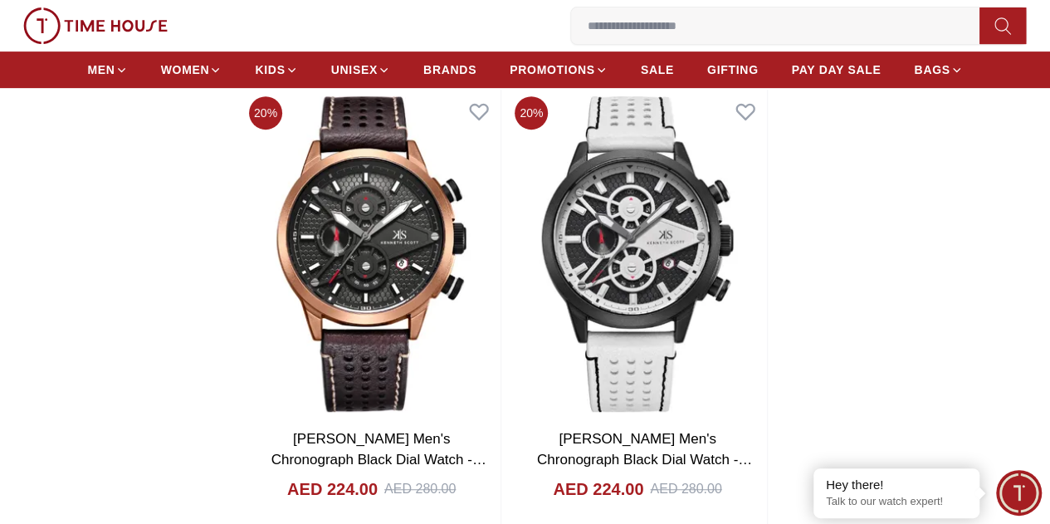
scroll to position [3487, 0]
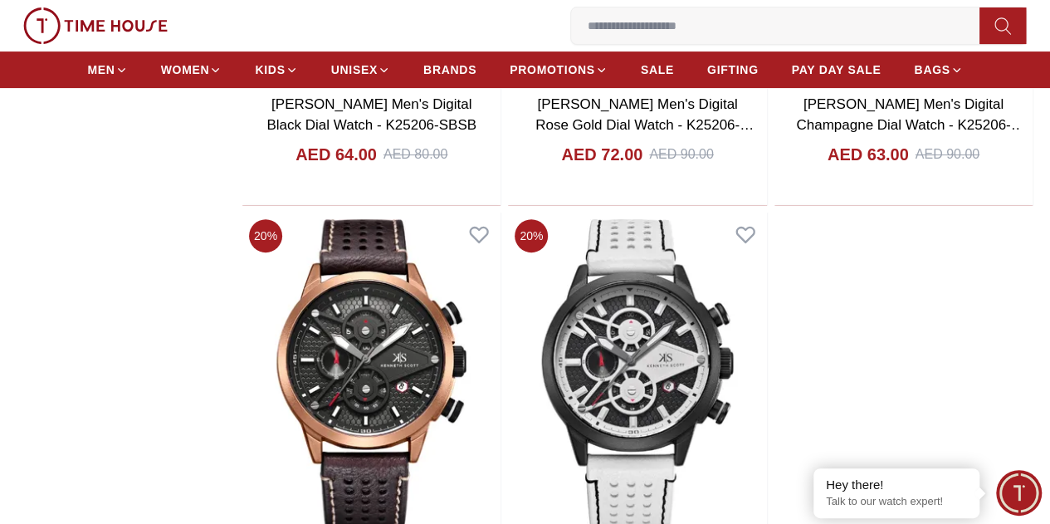
scroll to position [3321, 0]
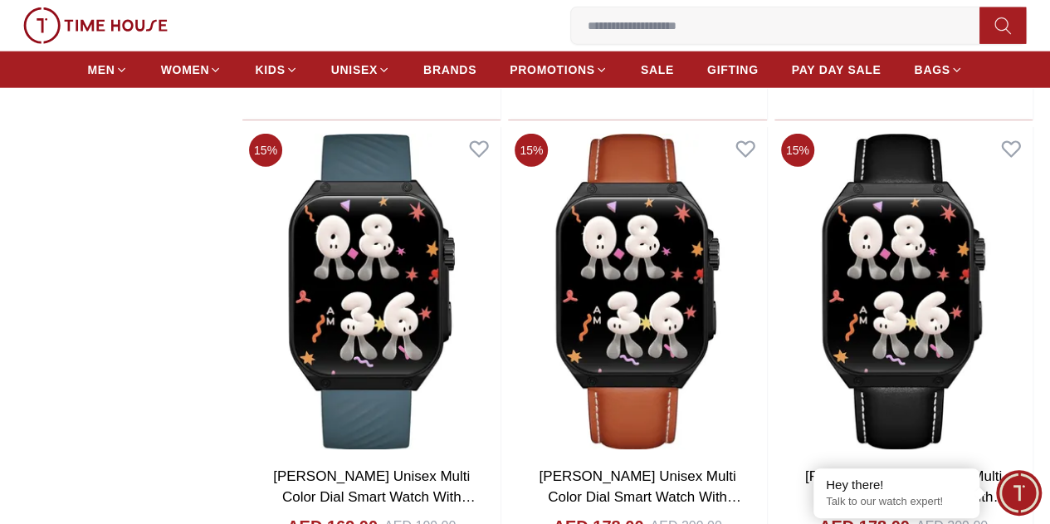
scroll to position [8635, 0]
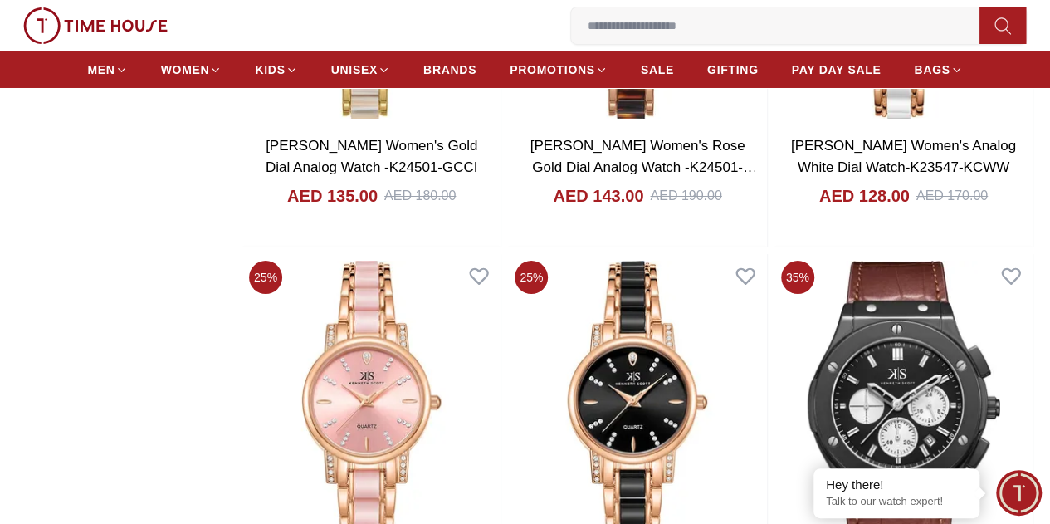
scroll to position [12704, 0]
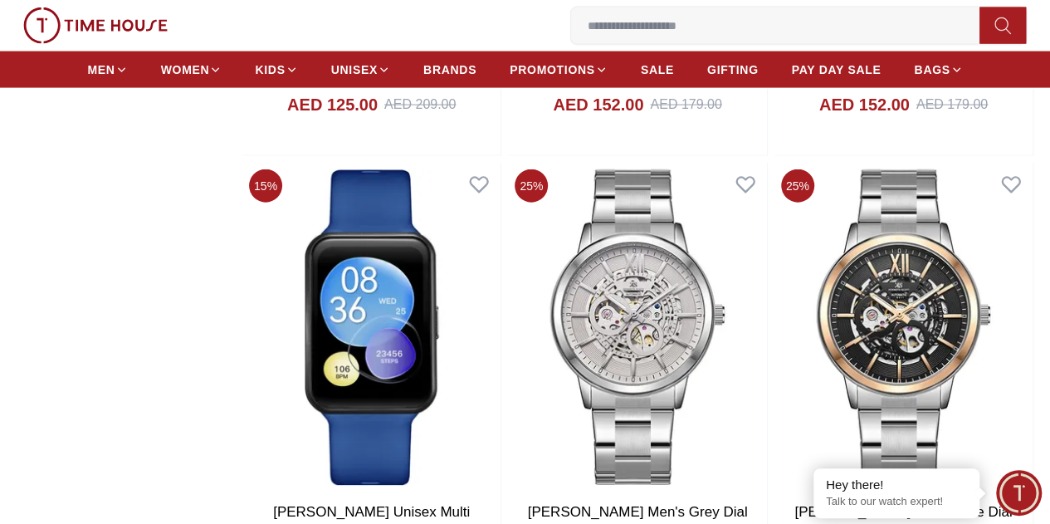
scroll to position [14447, 0]
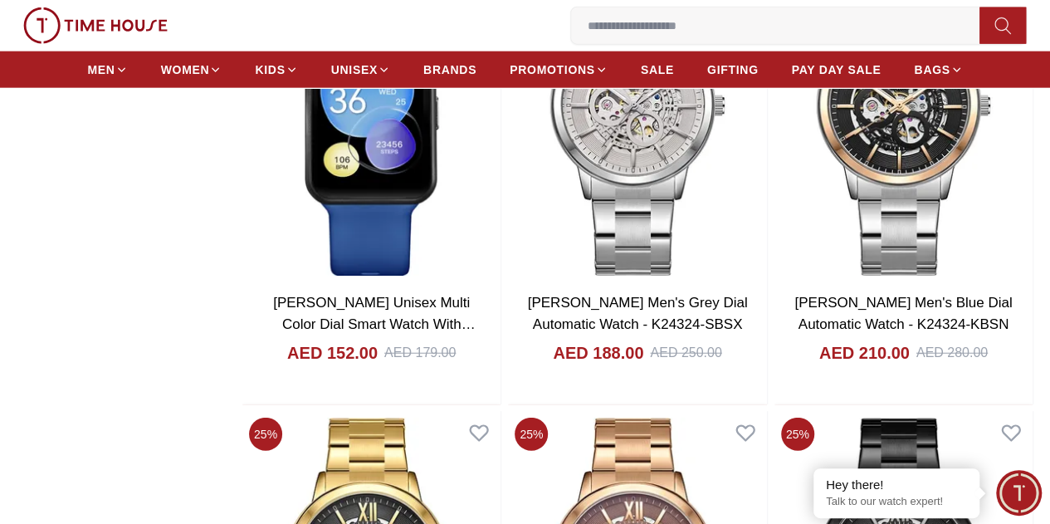
scroll to position [14613, 0]
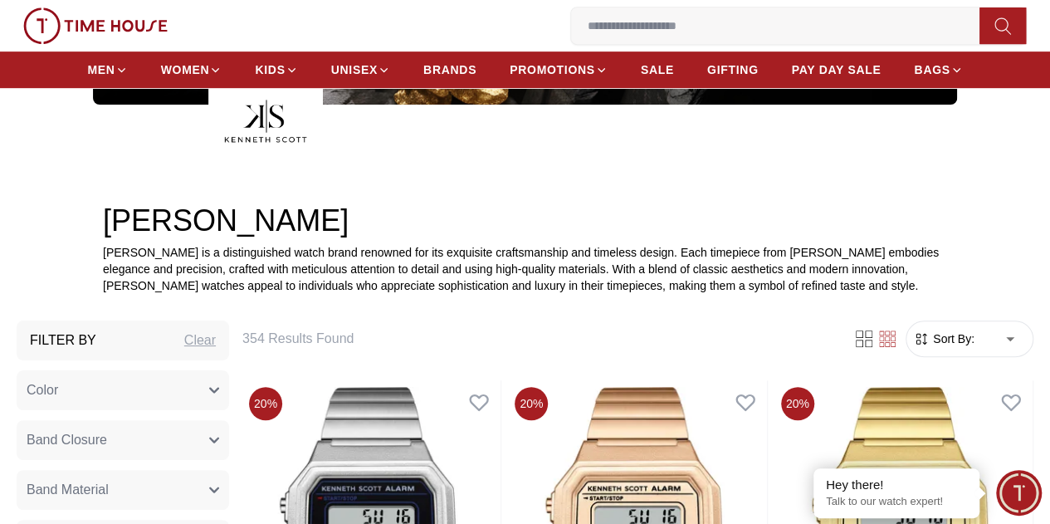
scroll to position [830, 0]
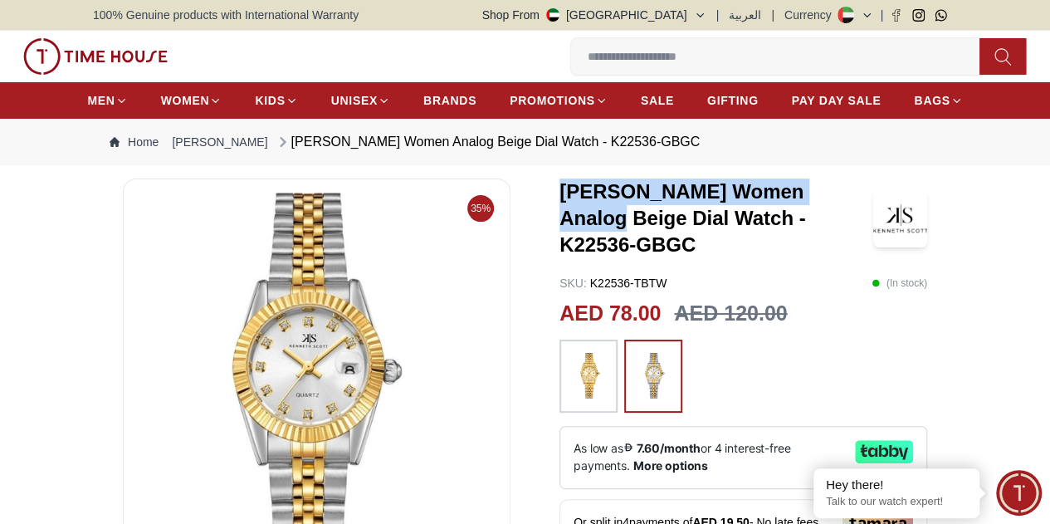
drag, startPoint x: 548, startPoint y: 212, endPoint x: 829, endPoint y: 225, distance: 281.0
click at [829, 225] on h3 "Kenneth Scott Women Analog Beige Dial Watch - K22536-GBGC" at bounding box center [717, 219] width 314 height 80
copy h3 "Kenneth Scott Women Analog"
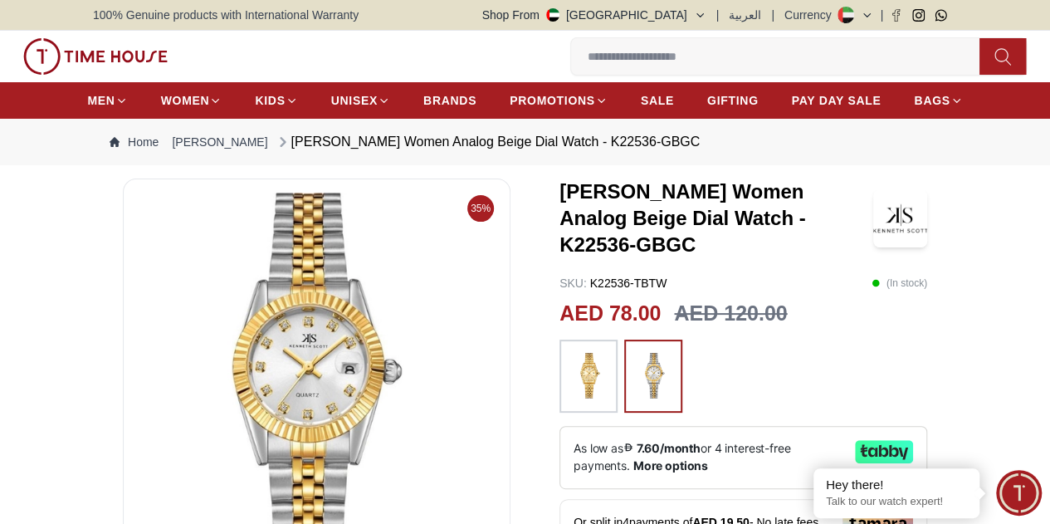
click at [852, 369] on div at bounding box center [744, 376] width 368 height 73
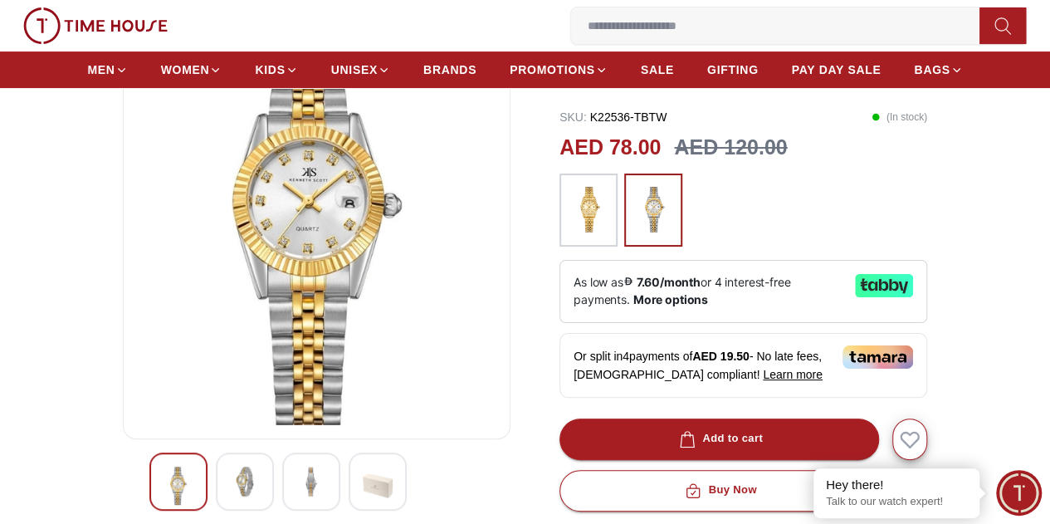
click at [572, 220] on img at bounding box center [589, 210] width 42 height 56
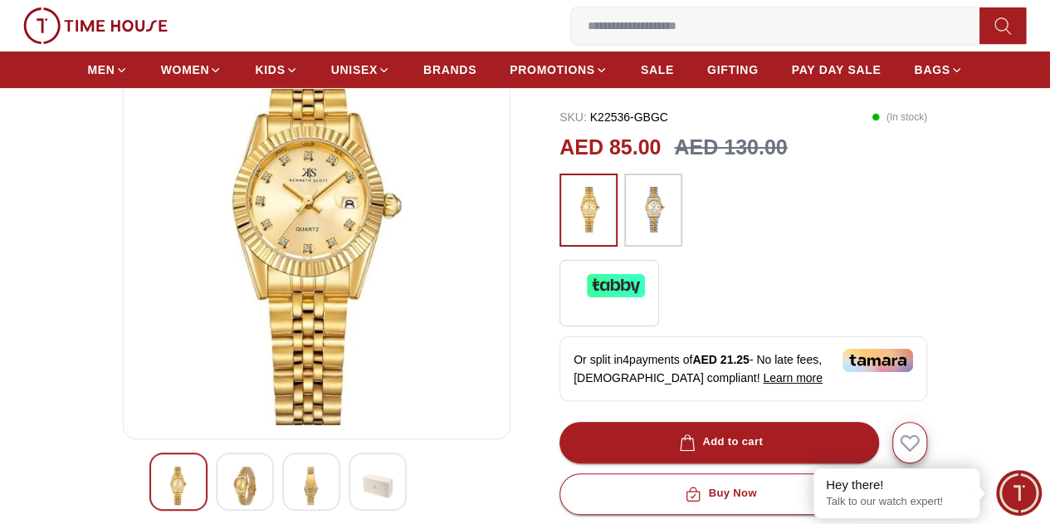
scroll to position [83, 0]
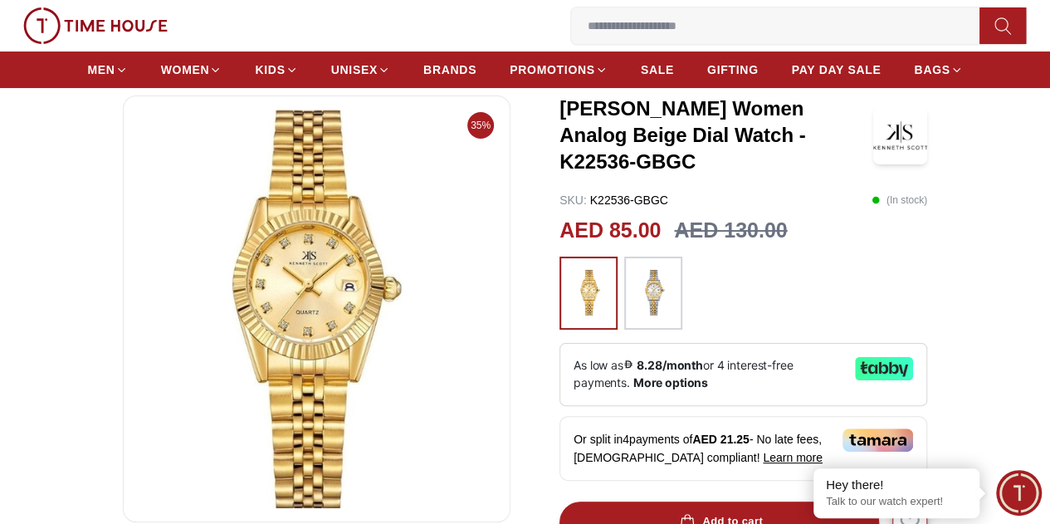
click at [633, 314] on img at bounding box center [654, 293] width 42 height 56
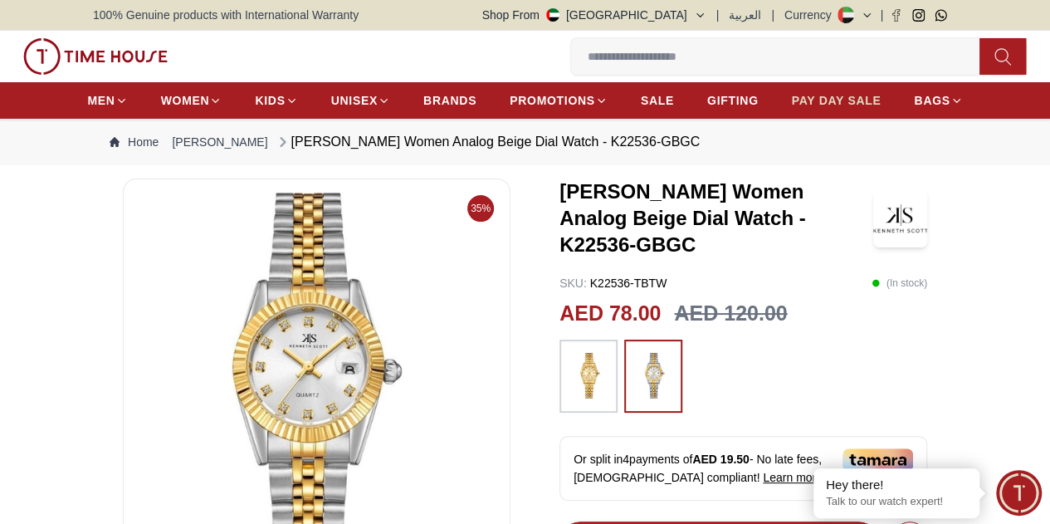
click at [827, 109] on span "PAY DAY SALE" at bounding box center [837, 100] width 90 height 17
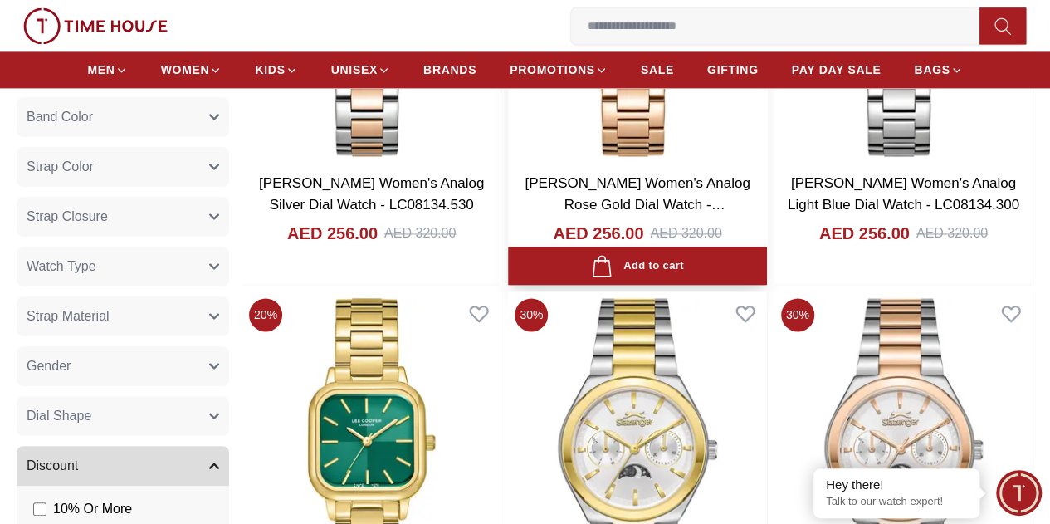
scroll to position [1328, 0]
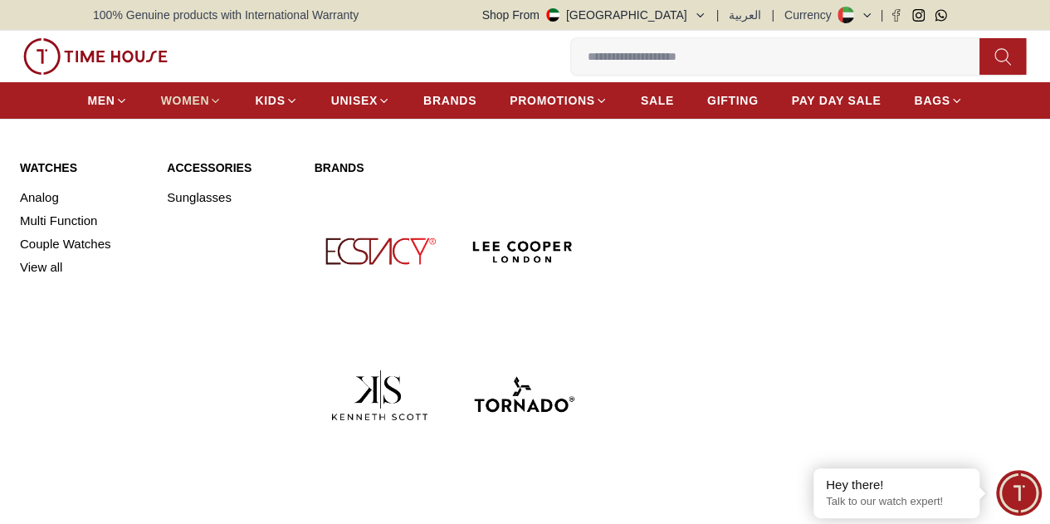
click at [192, 99] on span "WOMEN" at bounding box center [185, 100] width 49 height 17
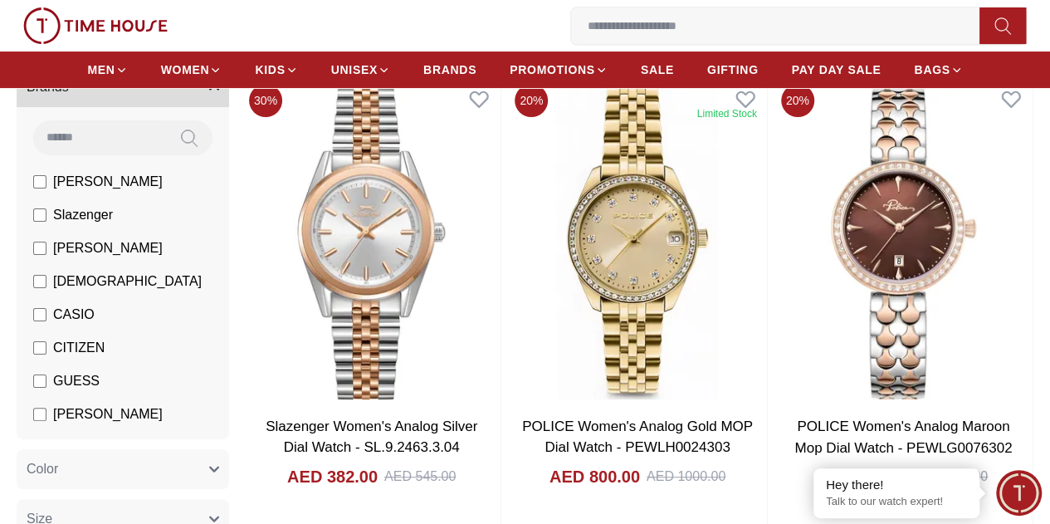
scroll to position [166, 0]
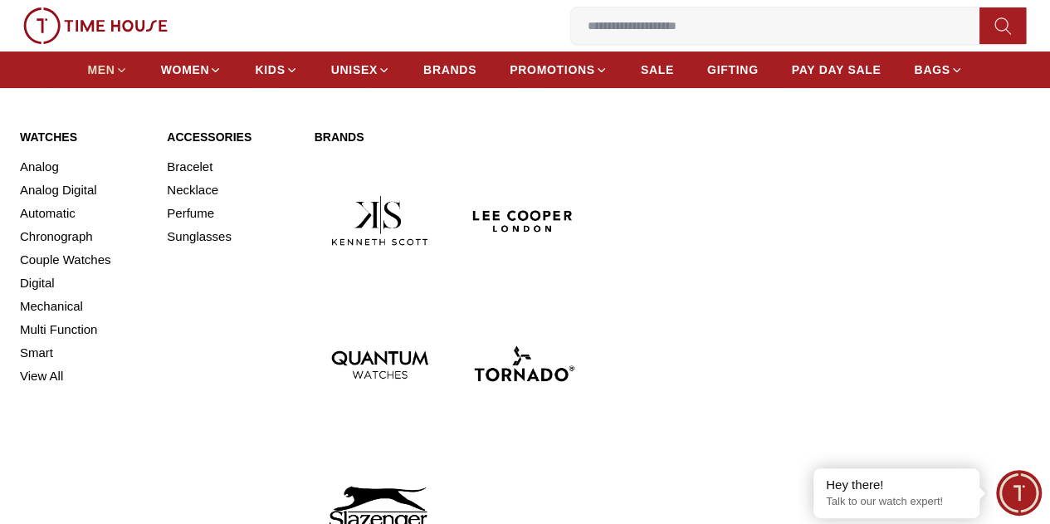
click at [106, 70] on span "MEN" at bounding box center [100, 69] width 27 height 17
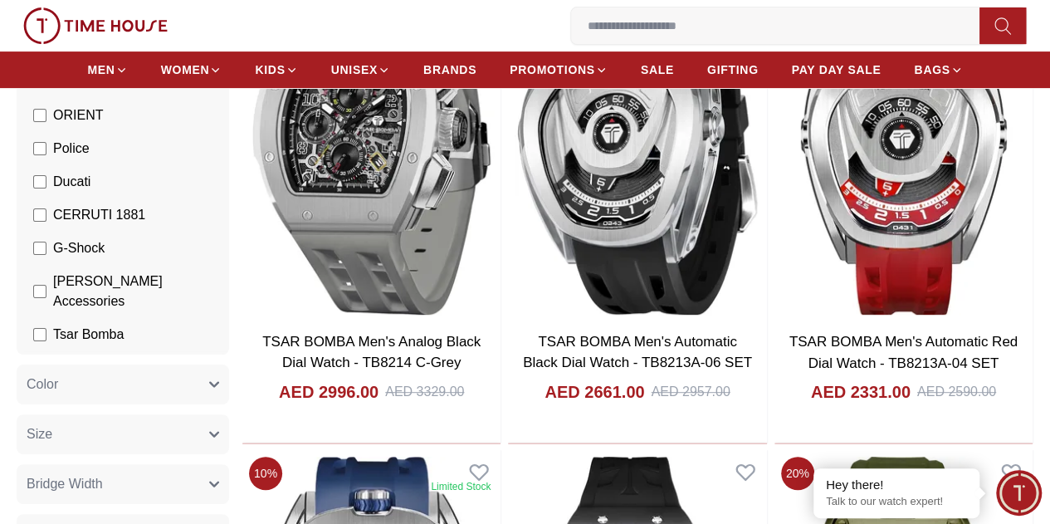
scroll to position [291, 0]
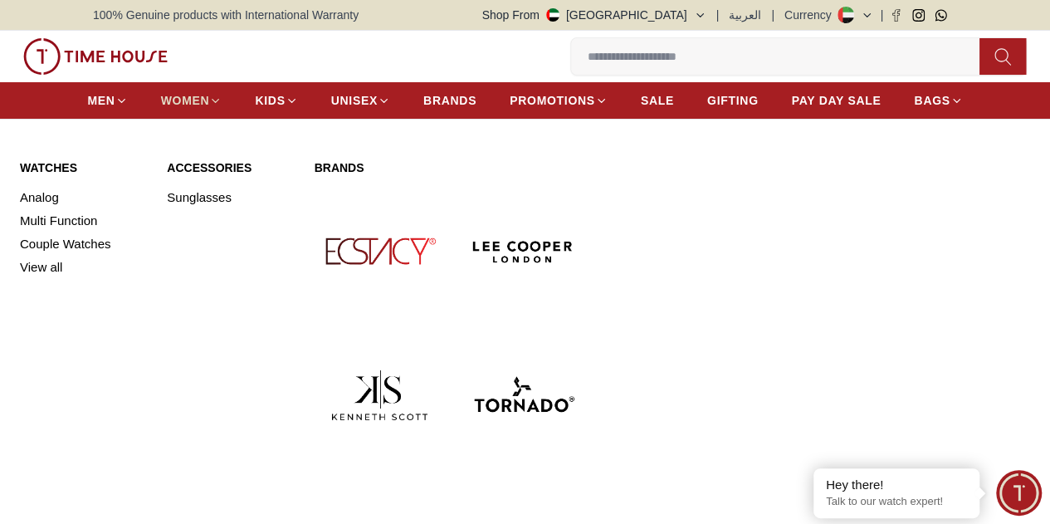
click at [189, 109] on span "WOMEN" at bounding box center [185, 100] width 49 height 17
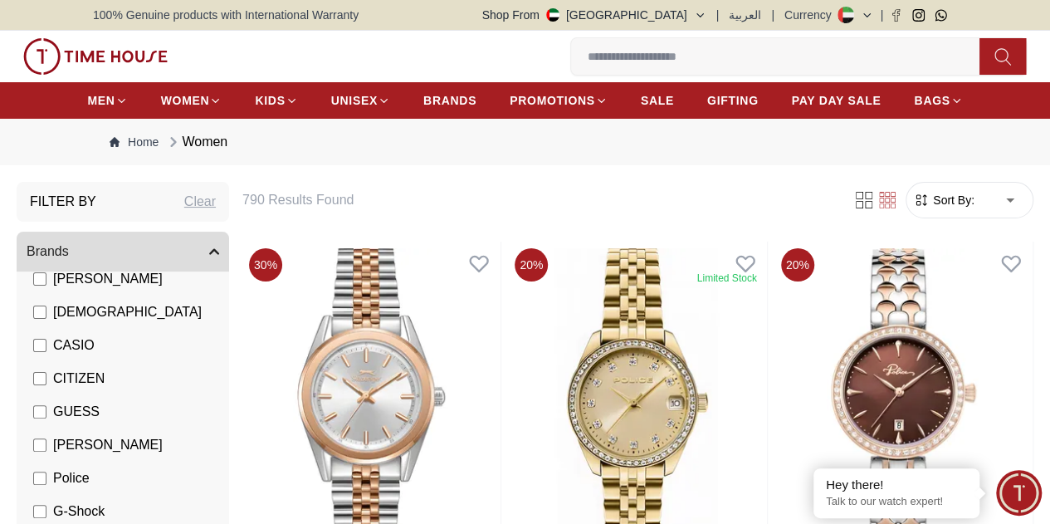
scroll to position [166, 0]
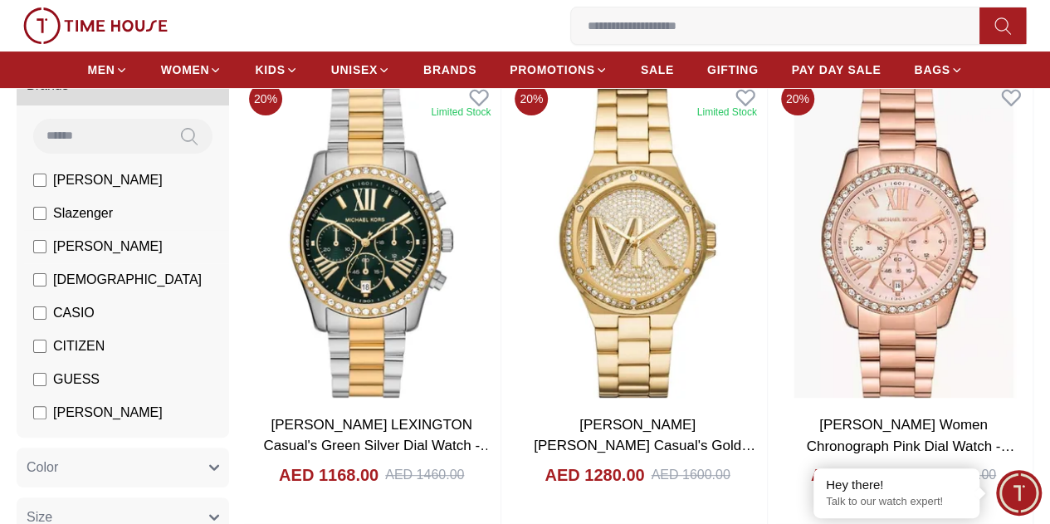
click at [123, 257] on label "[PERSON_NAME]" at bounding box center [98, 247] width 130 height 20
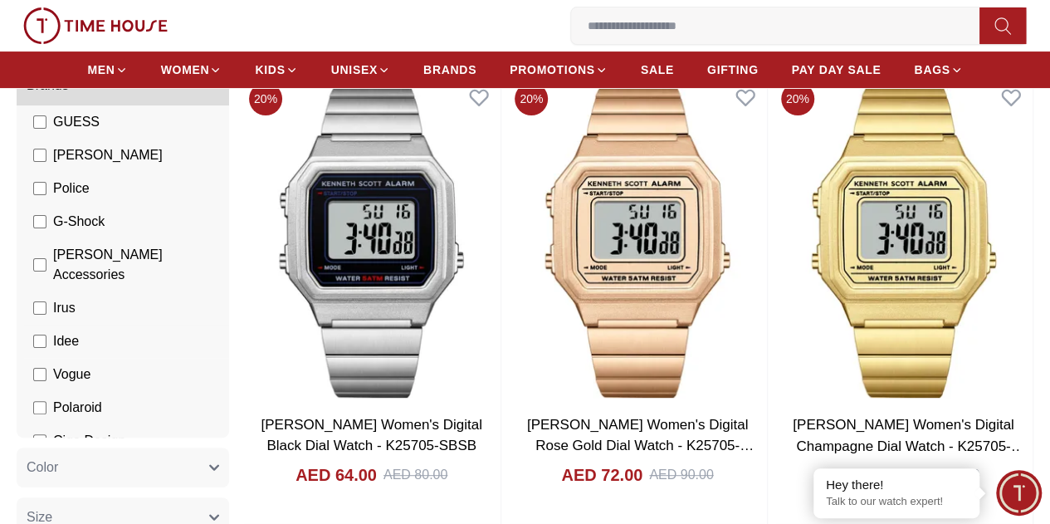
scroll to position [174, 0]
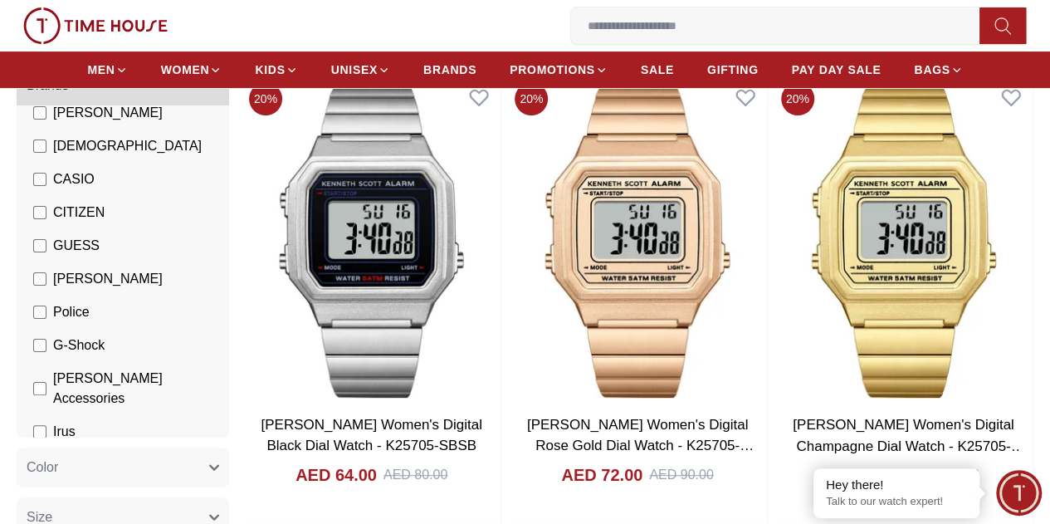
scroll to position [91, 0]
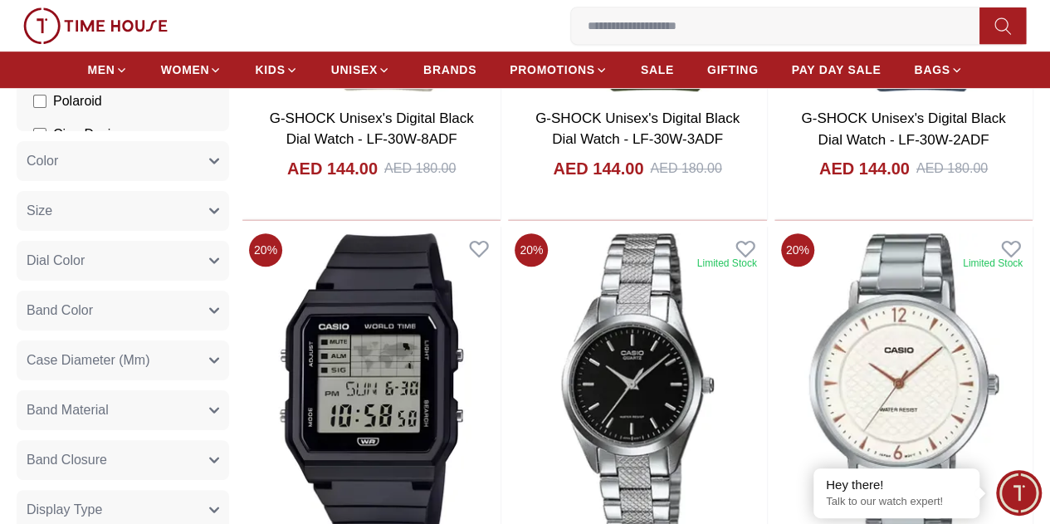
scroll to position [498, 0]
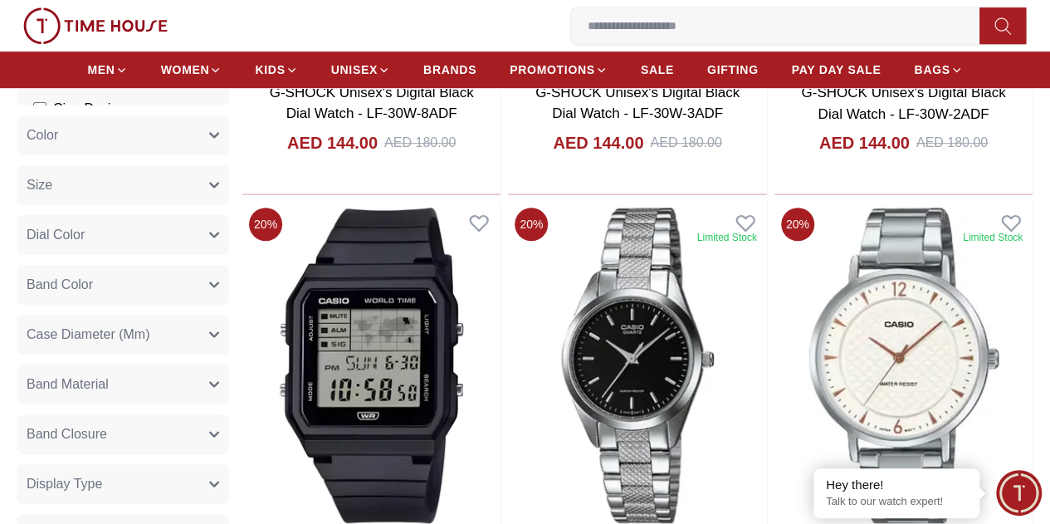
click at [229, 153] on button "Color" at bounding box center [123, 135] width 213 height 40
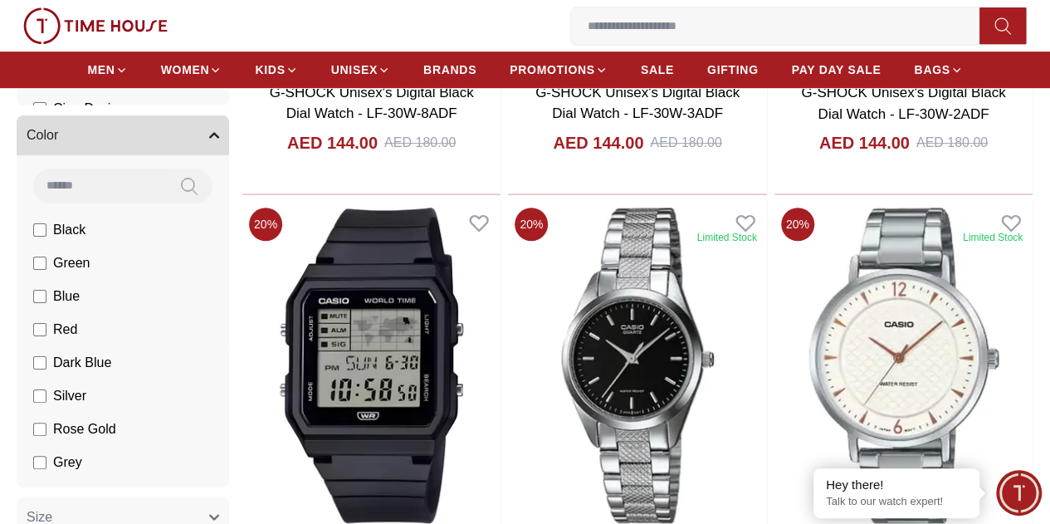
scroll to position [83, 0]
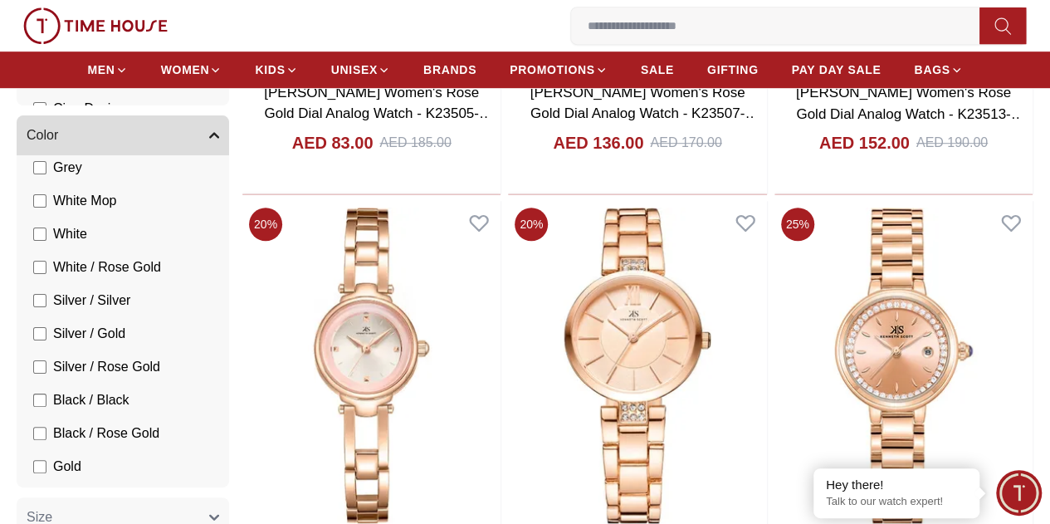
scroll to position [332, 0]
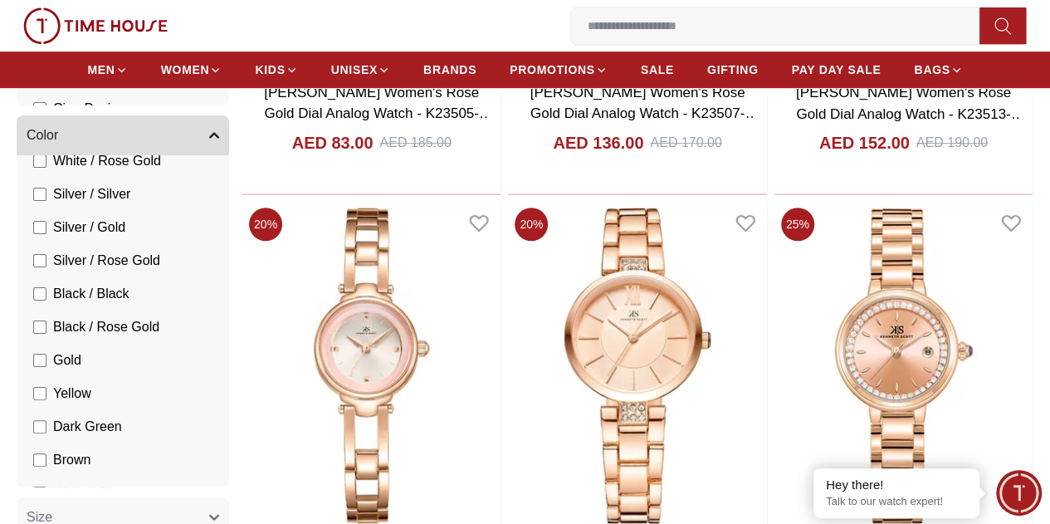
scroll to position [415, 0]
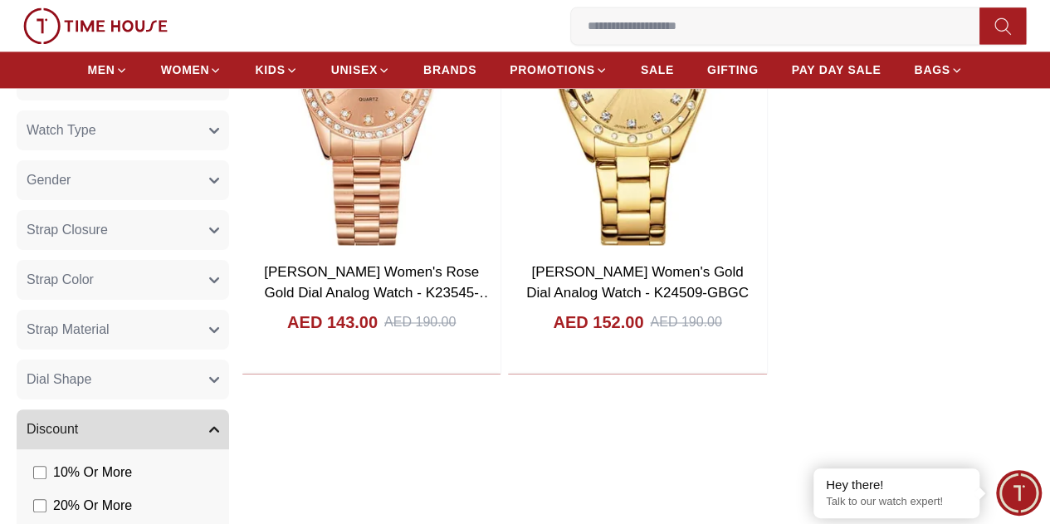
scroll to position [1245, 0]
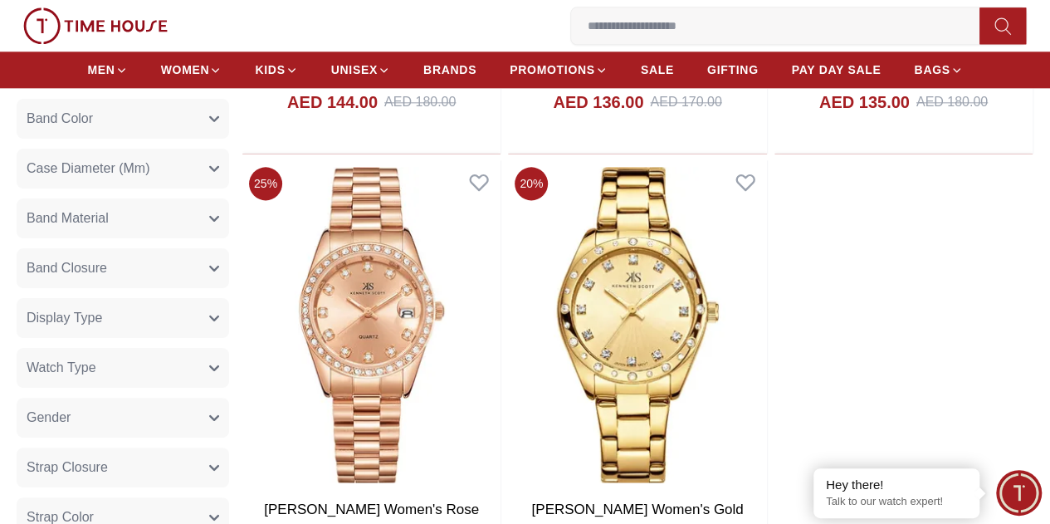
scroll to position [913, 0]
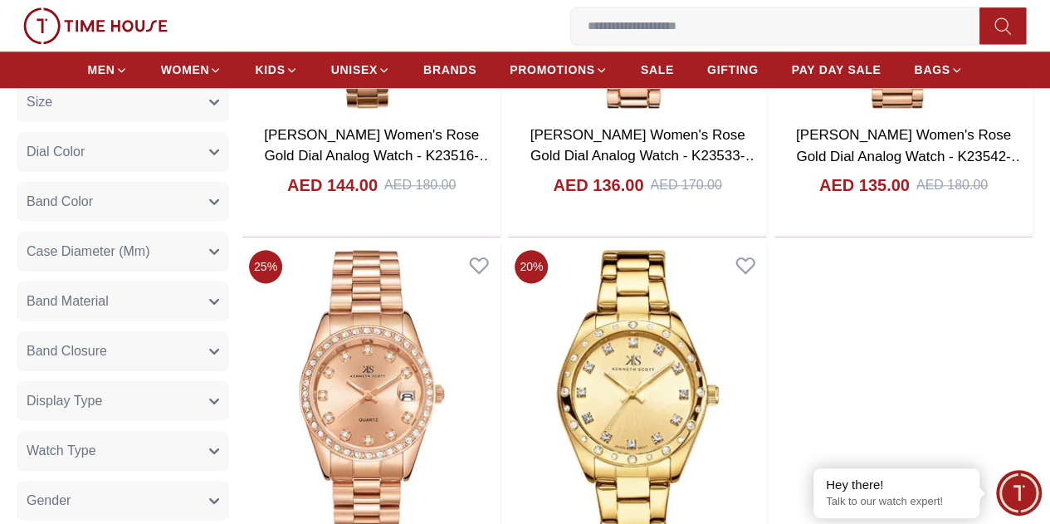
click at [883, 264] on div "55 % Limited Stock Kenneth Scott Women's Rose Gold Dial Analog Watch - K23505-R…" at bounding box center [637, 11] width 791 height 1366
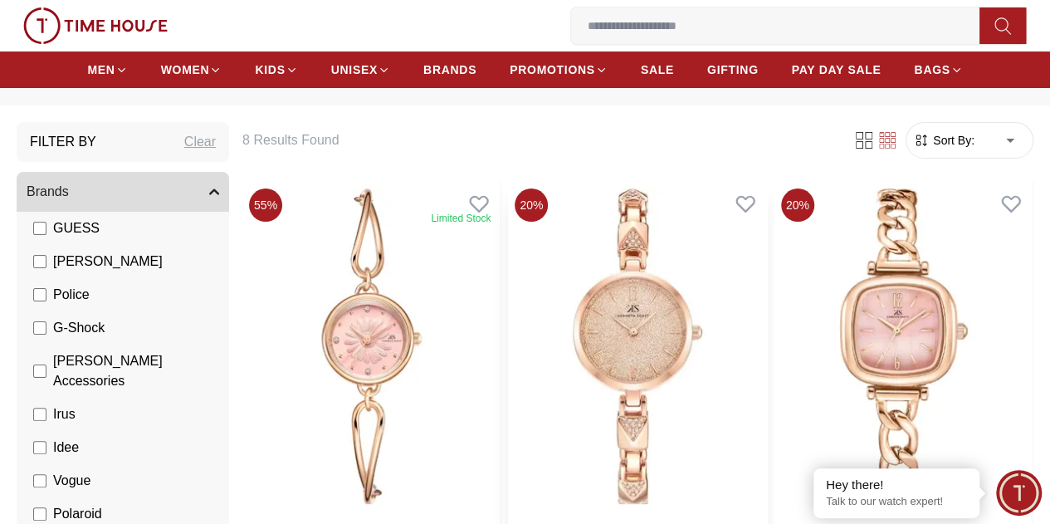
scroll to position [166, 0]
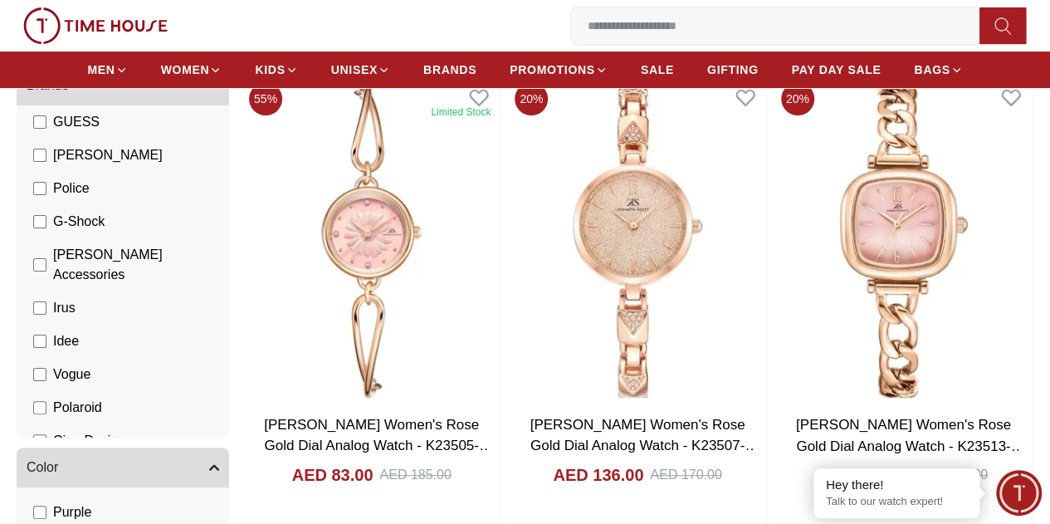
click at [100, 132] on label "GUESS" at bounding box center [66, 122] width 66 height 20
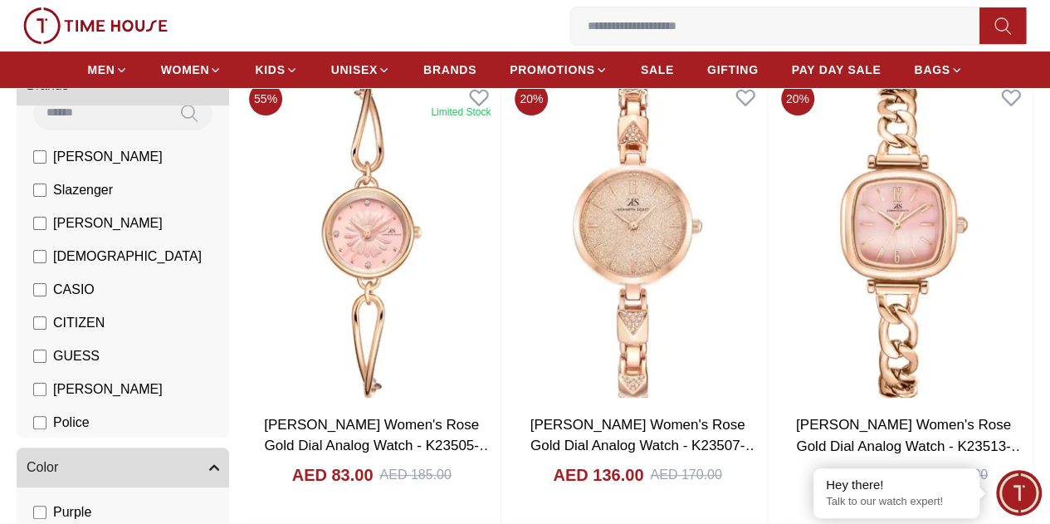
scroll to position [0, 0]
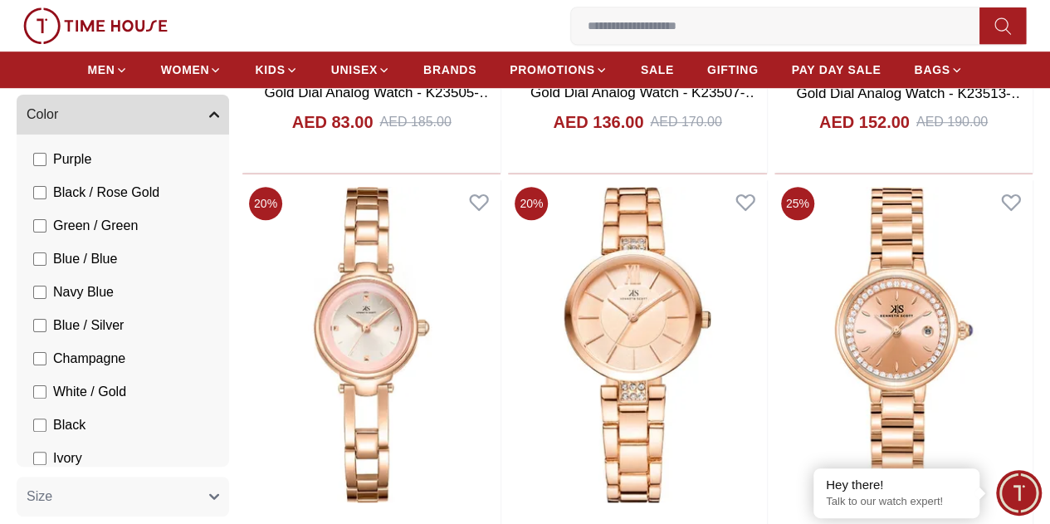
scroll to position [498, 0]
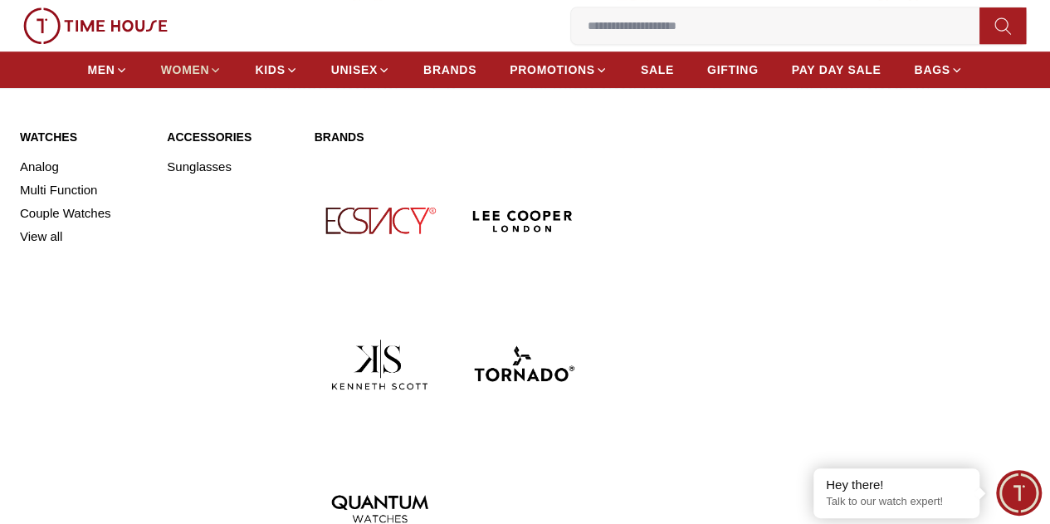
click at [201, 66] on span "WOMEN" at bounding box center [185, 69] width 49 height 17
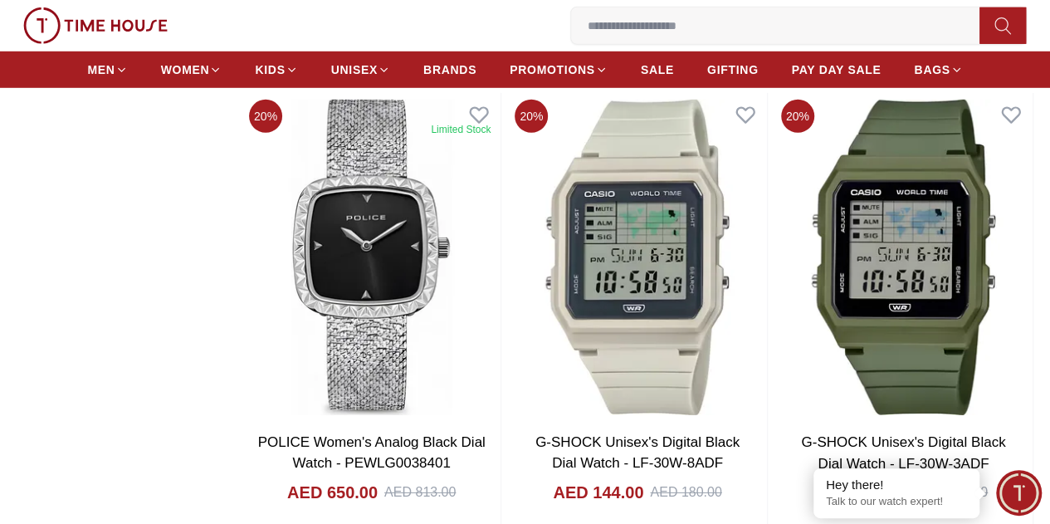
scroll to position [2574, 0]
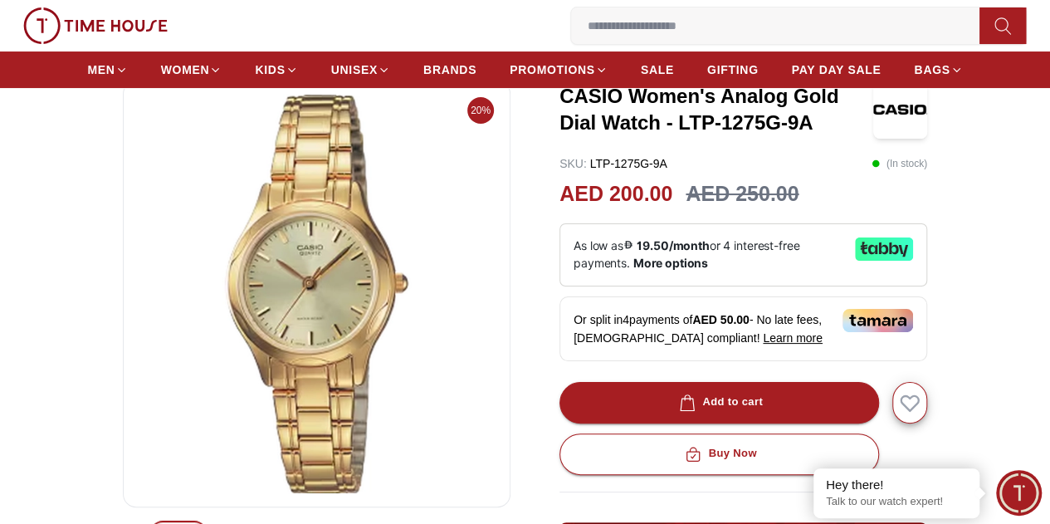
scroll to position [83, 0]
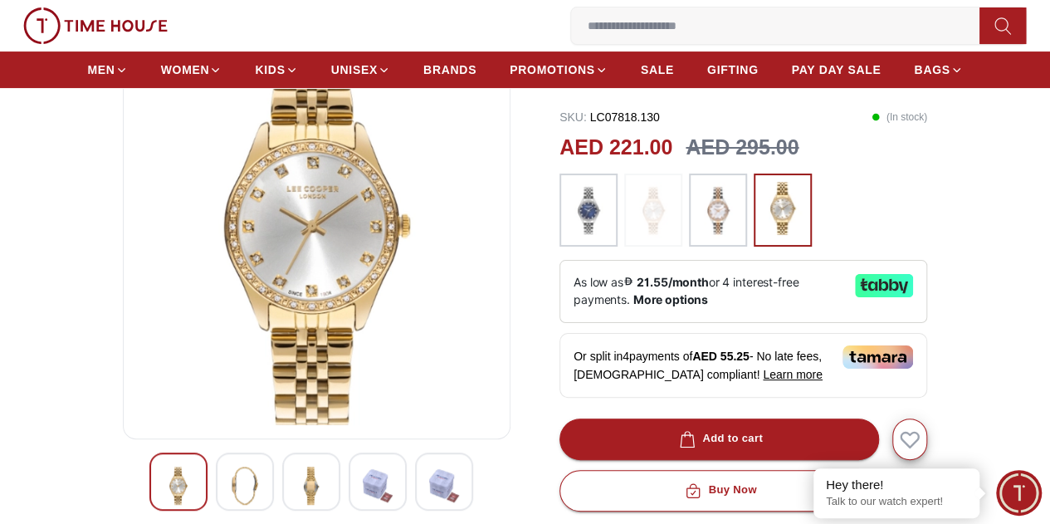
scroll to position [83, 0]
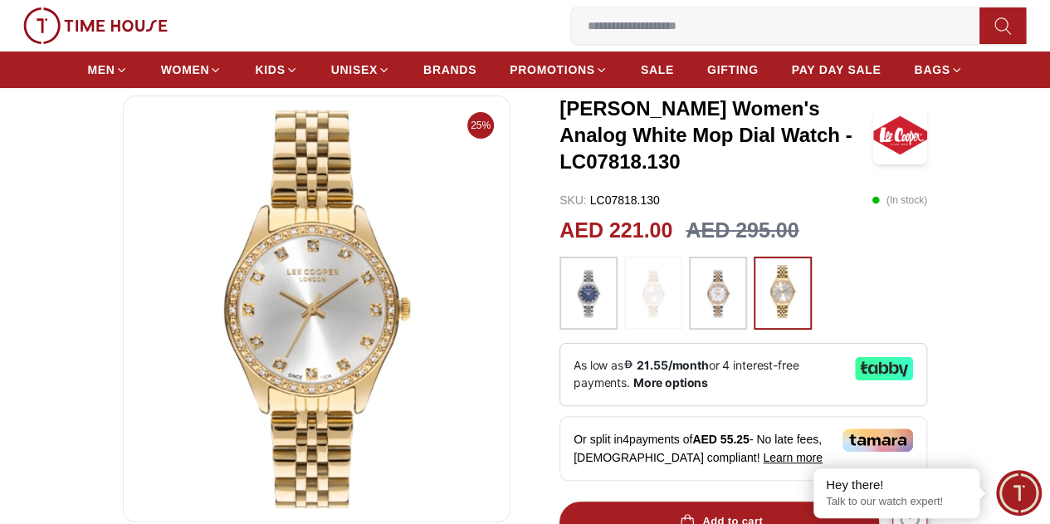
click at [697, 306] on img at bounding box center [718, 293] width 42 height 56
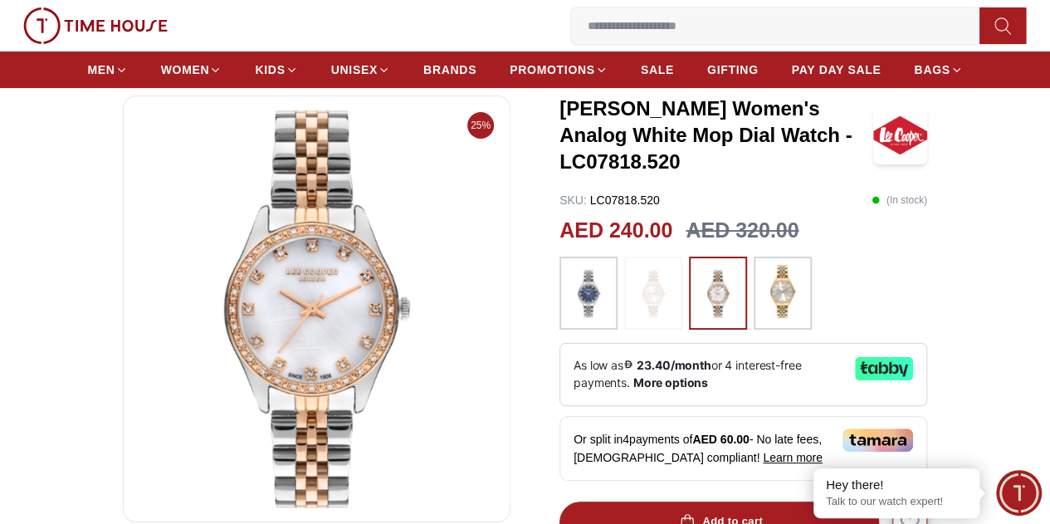
click at [585, 291] on img at bounding box center [589, 293] width 42 height 56
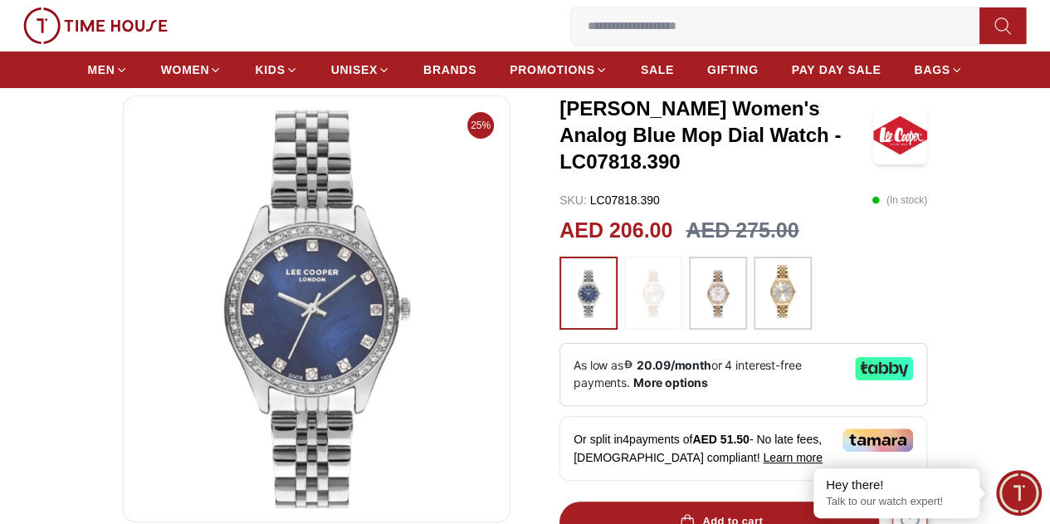
click at [782, 295] on img at bounding box center [783, 291] width 42 height 53
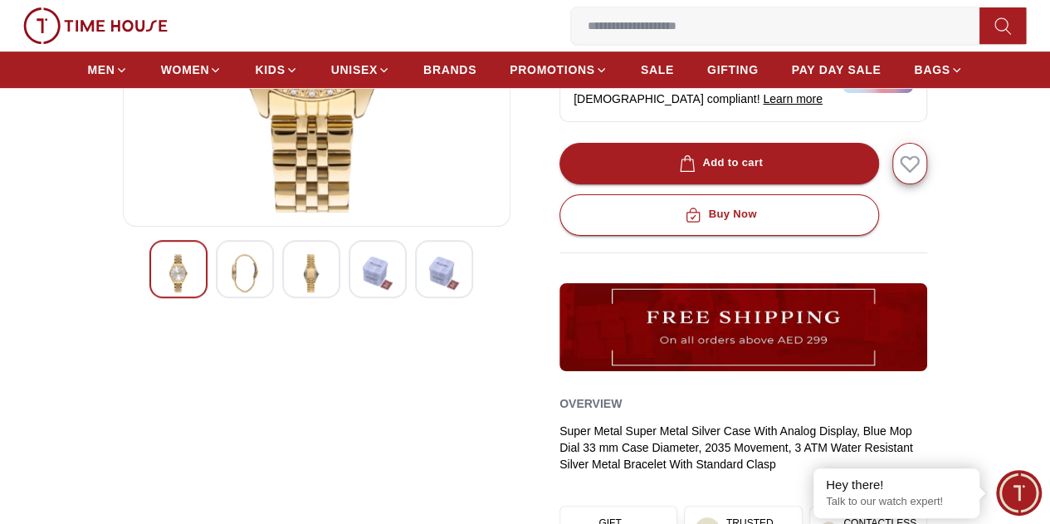
scroll to position [415, 0]
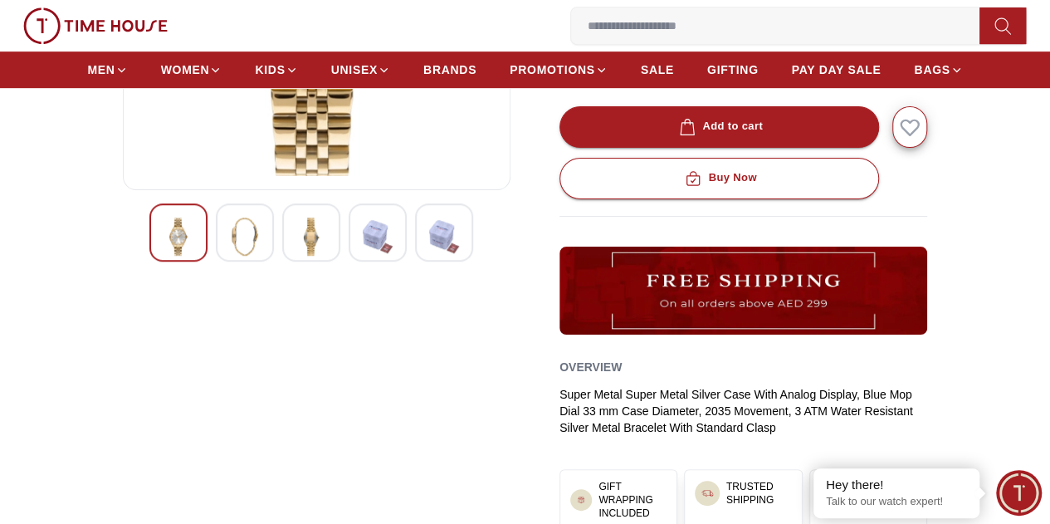
click at [230, 256] on img at bounding box center [245, 237] width 30 height 38
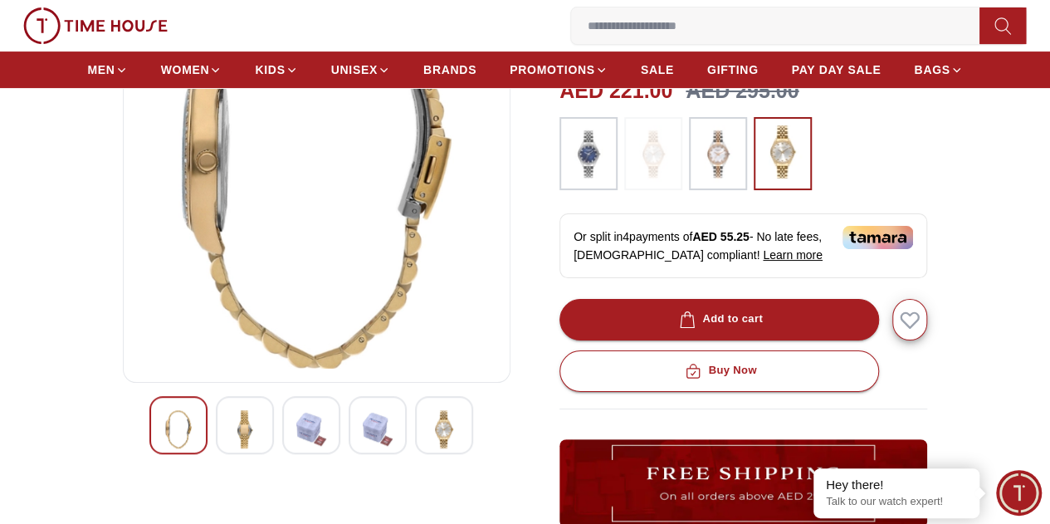
scroll to position [166, 0]
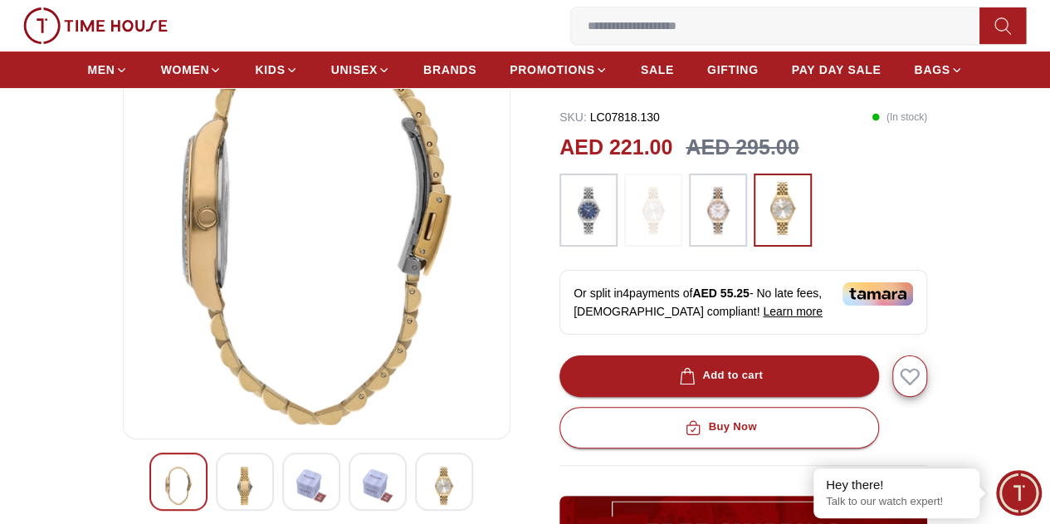
click at [296, 505] on img at bounding box center [311, 486] width 30 height 38
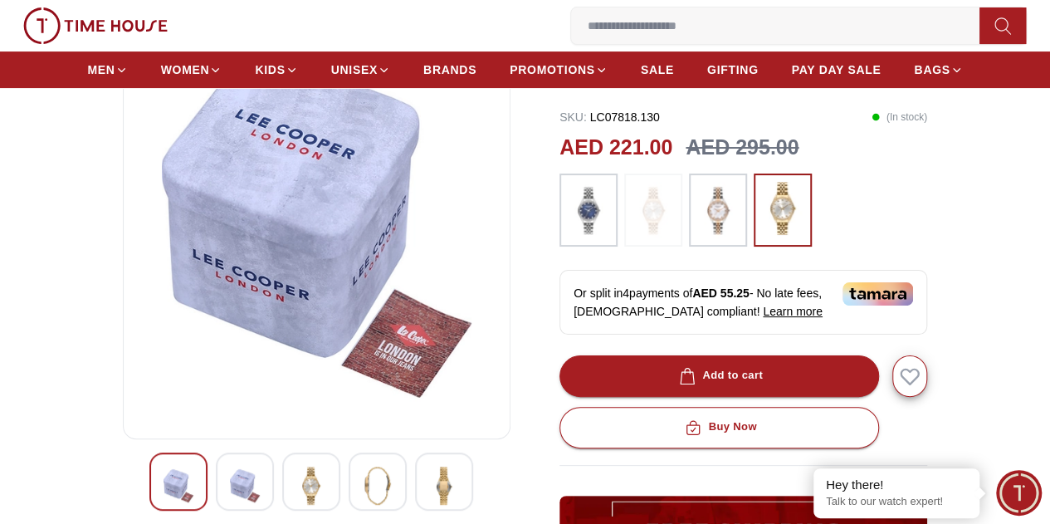
click at [309, 495] on div at bounding box center [311, 482] width 58 height 58
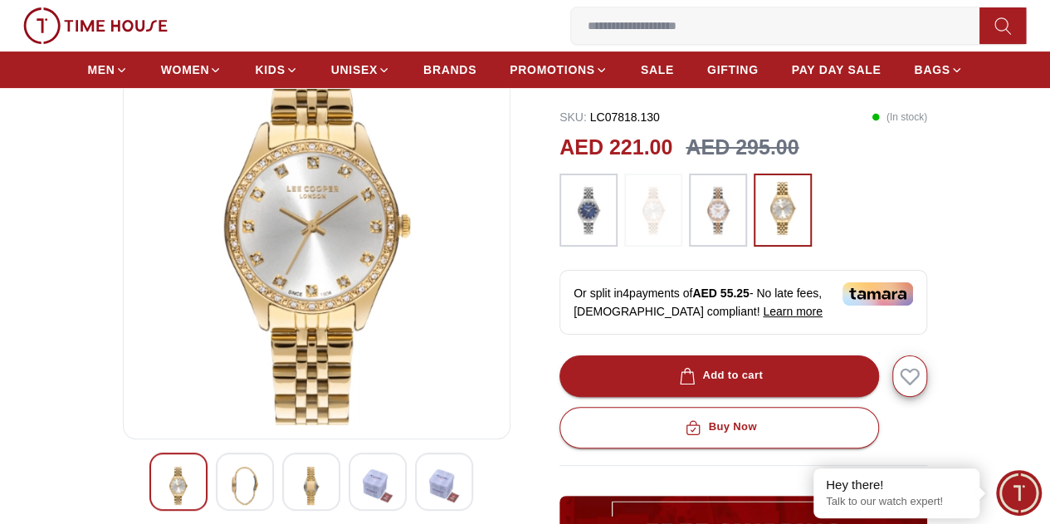
click at [363, 501] on img at bounding box center [378, 486] width 30 height 38
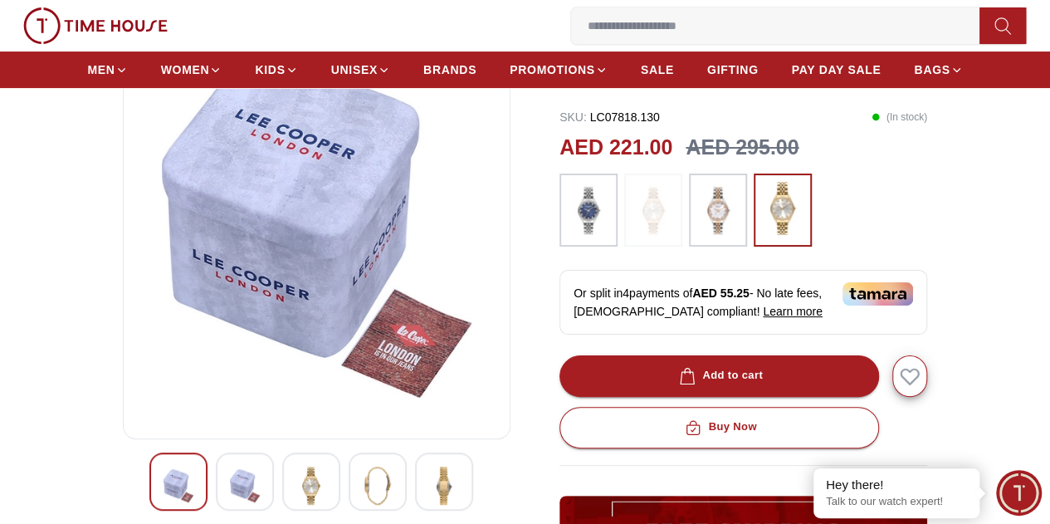
click at [415, 501] on div at bounding box center [444, 482] width 58 height 58
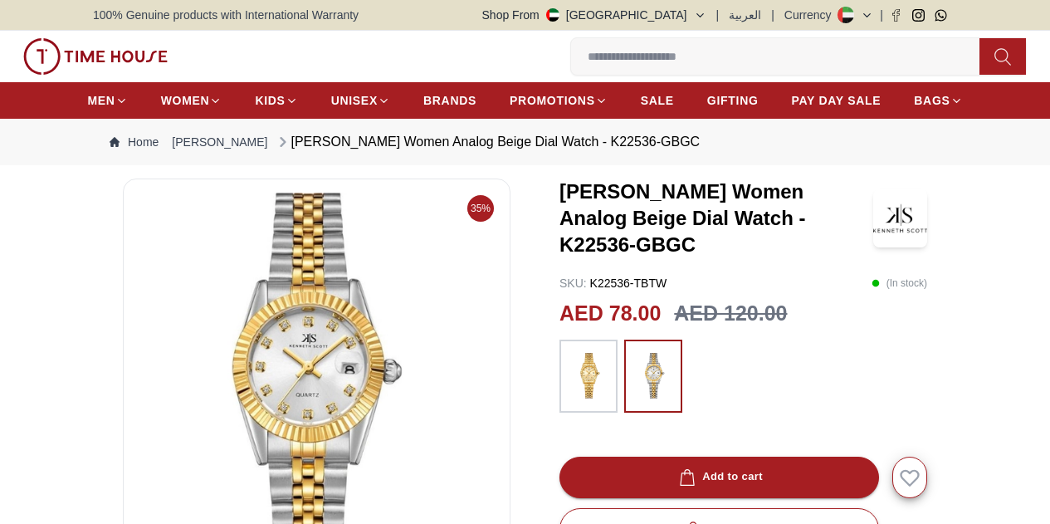
scroll to position [83, 0]
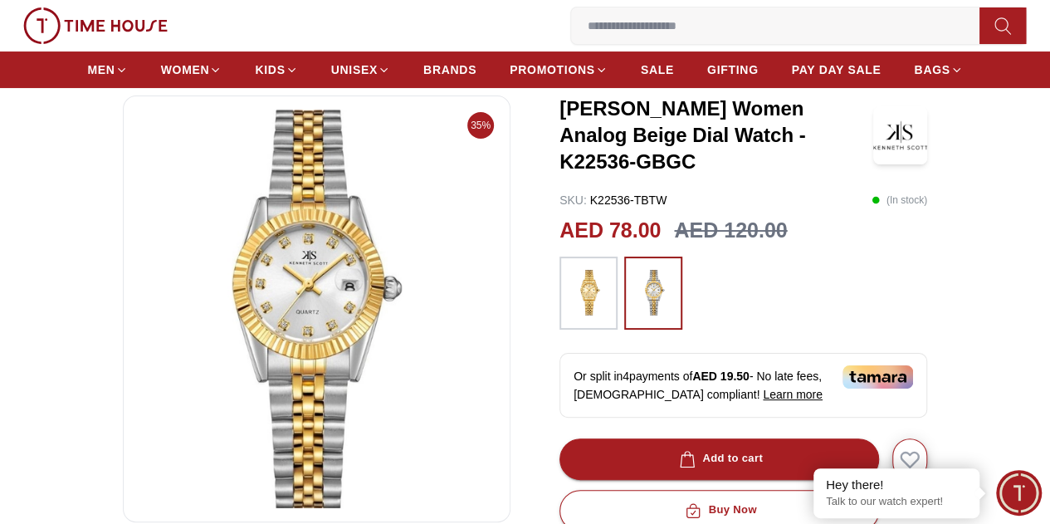
click at [580, 295] on img at bounding box center [589, 293] width 42 height 56
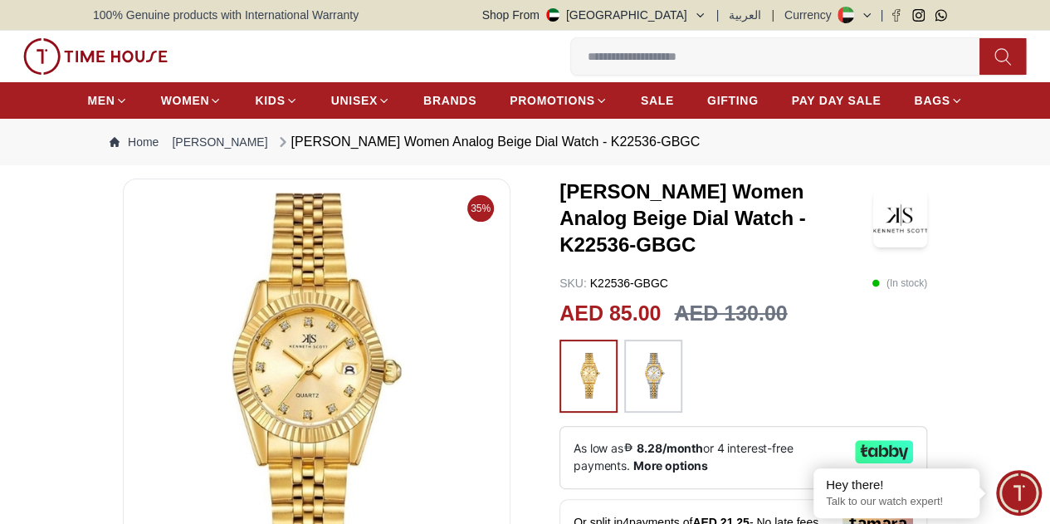
click at [633, 379] on img at bounding box center [654, 376] width 42 height 56
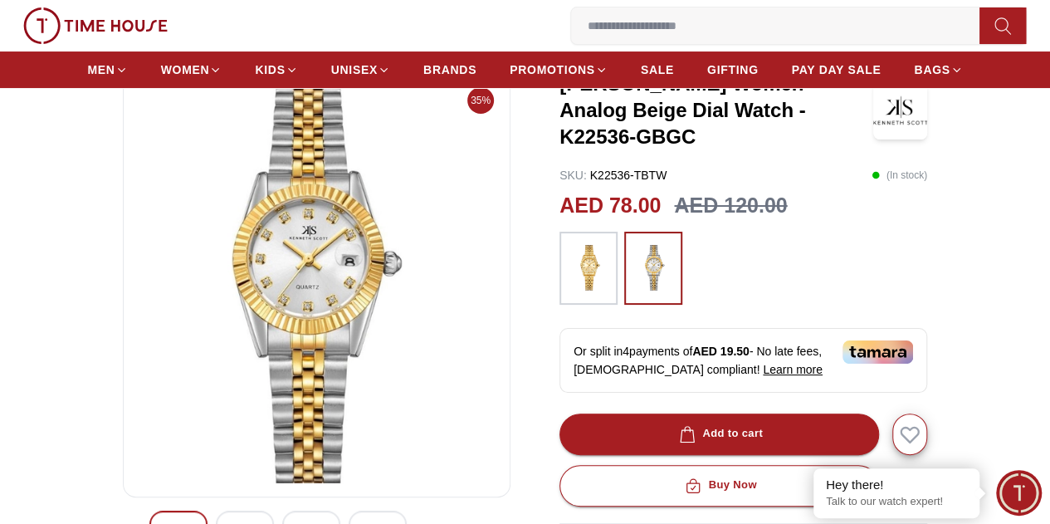
scroll to position [83, 0]
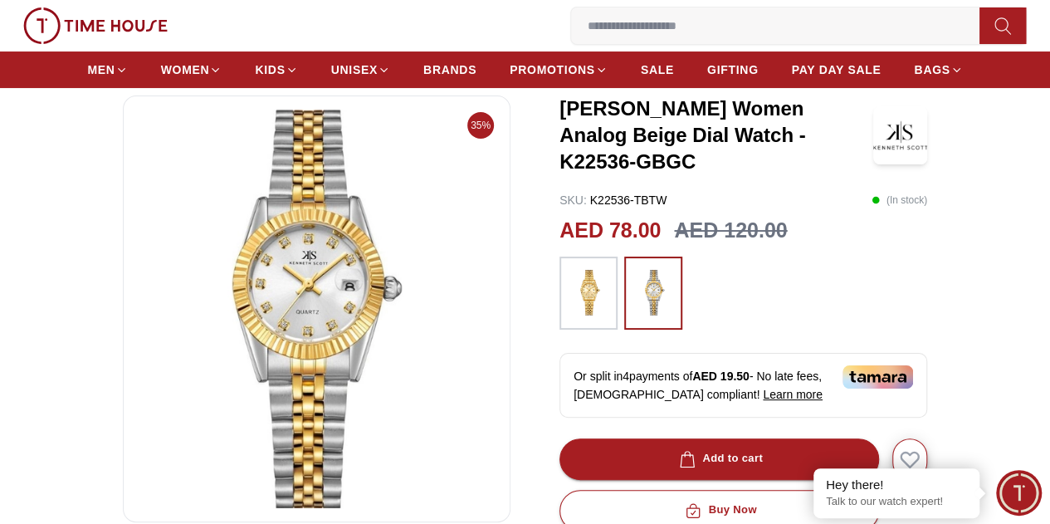
click at [575, 306] on img at bounding box center [589, 293] width 42 height 56
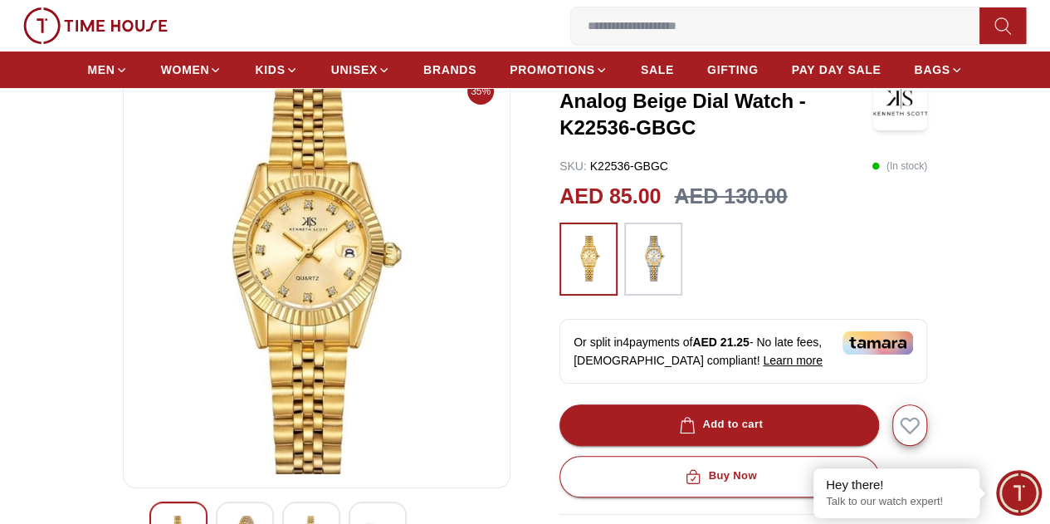
scroll to position [83, 0]
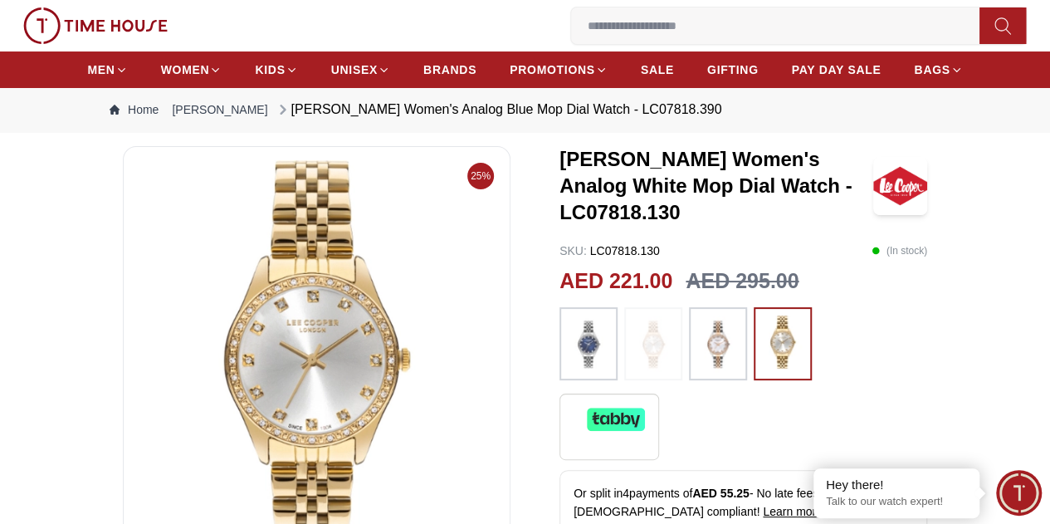
scroll to position [83, 0]
